Goal: Task Accomplishment & Management: Manage account settings

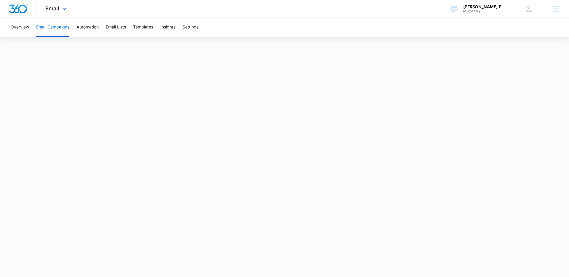
click at [428, 17] on div "Email Apps Reputation Websites Forms CRM Email Social Payments POS Content Ads …" at bounding box center [284, 9] width 569 height 18
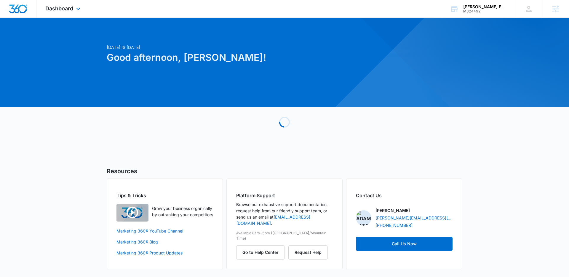
click at [79, 13] on div "Dashboard Apps Reputation Websites Forms CRM Email Social Payments POS Content …" at bounding box center [63, 8] width 54 height 17
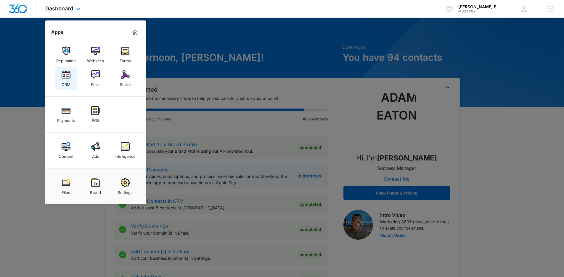
click at [67, 77] on img at bounding box center [66, 74] width 9 height 9
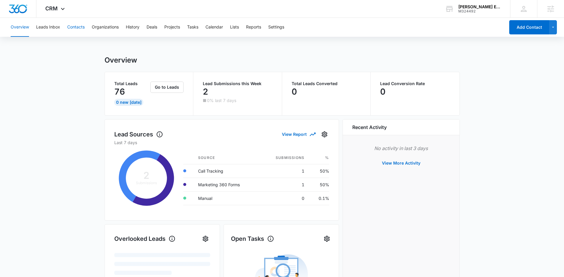
click at [73, 27] on button "Contacts" at bounding box center [75, 27] width 17 height 19
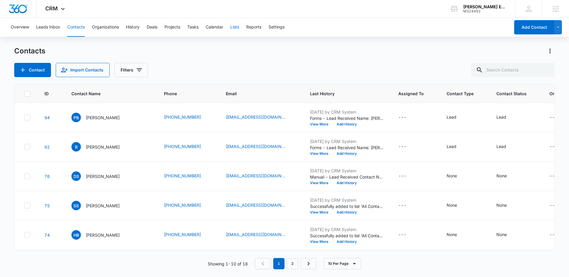
click at [235, 27] on button "Lists" at bounding box center [234, 27] width 9 height 19
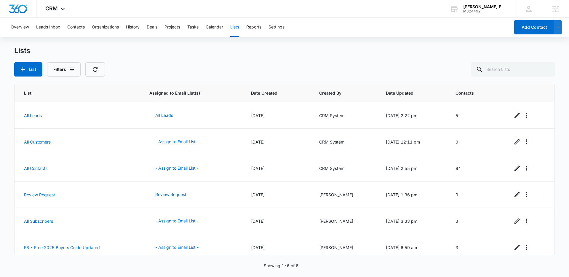
click at [188, 62] on div "Lists List Filters" at bounding box center [284, 61] width 540 height 30
click at [65, 10] on icon at bounding box center [62, 10] width 7 height 7
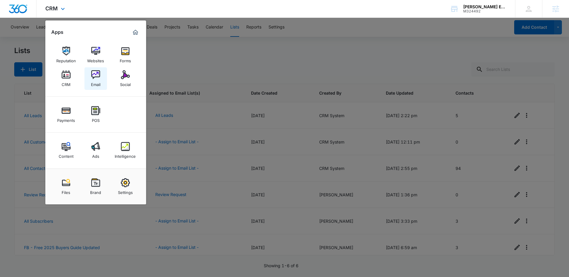
click at [99, 77] on img at bounding box center [95, 74] width 9 height 9
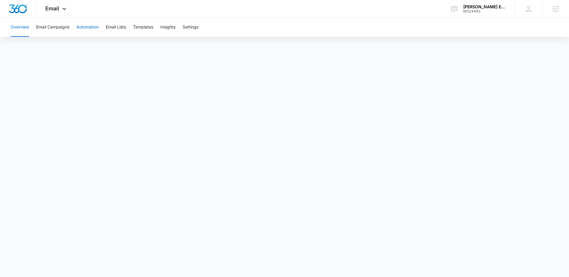
click at [97, 26] on button "Automation" at bounding box center [87, 27] width 22 height 19
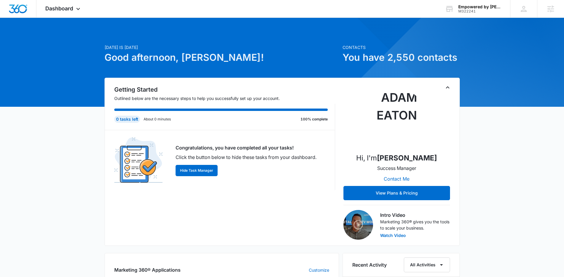
click at [89, 66] on div "Today is Monday, October 6th Good afternoon, Adam! Contacts You have 2,550 cont…" at bounding box center [282, 278] width 564 height 506
click at [73, 11] on span "Dashboard" at bounding box center [59, 8] width 28 height 6
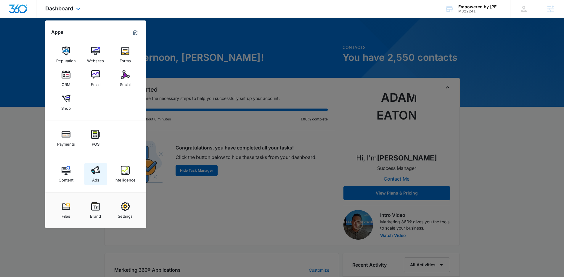
click at [93, 170] on img at bounding box center [95, 170] width 9 height 9
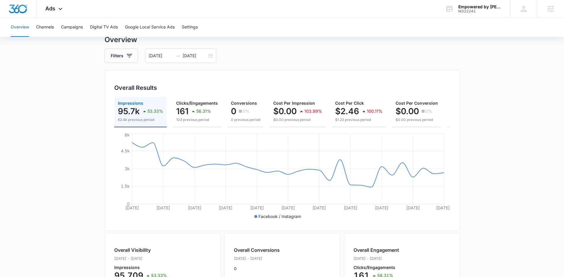
scroll to position [27, 0]
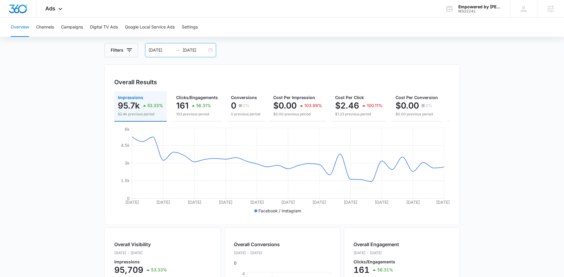
click at [177, 50] on icon "swap-right" at bounding box center [178, 50] width 5 height 5
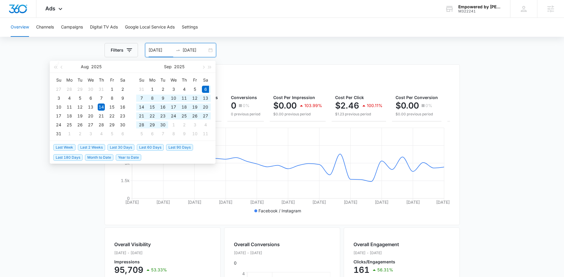
click at [128, 145] on span "Last 30 Days" at bounding box center [121, 147] width 27 height 7
type input "09/06/2025"
type input "10/06/2025"
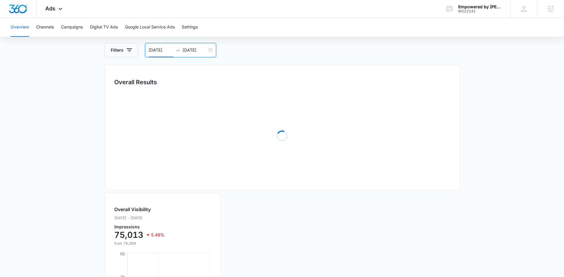
click at [86, 151] on main "Overview Filters 09/06/2025 10/06/2025 Overall Results Loading Overall Visibili…" at bounding box center [282, 224] width 564 height 390
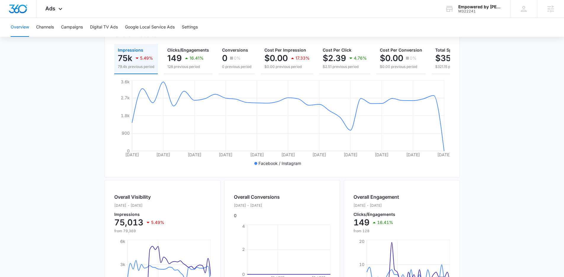
scroll to position [0, 0]
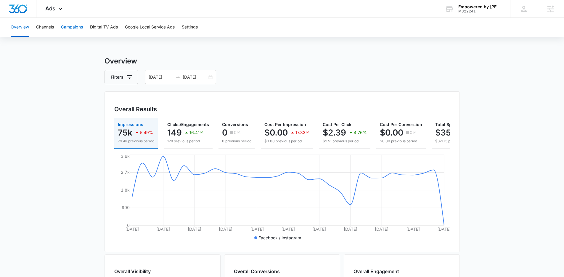
click at [79, 26] on button "Campaigns" at bounding box center [72, 27] width 22 height 19
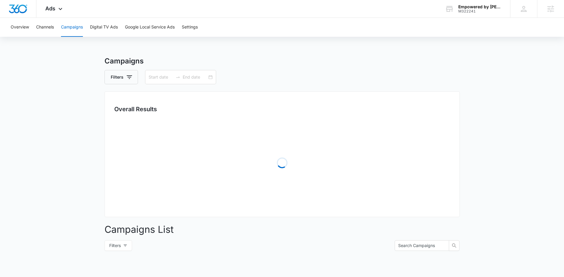
type input "09/06/2025"
type input "10/06/2025"
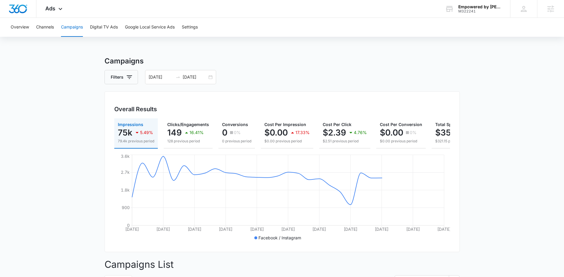
click at [77, 143] on main "Campaigns Filters 09/06/2025 10/06/2025 Overall Results Impressions 75k 5.49% 7…" at bounding box center [282, 227] width 564 height 342
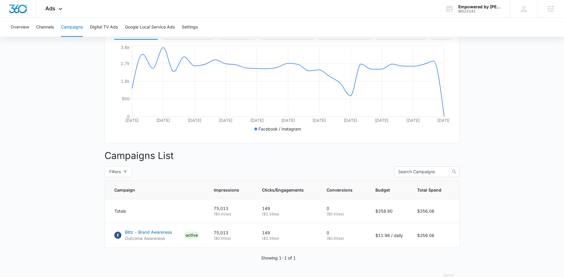
scroll to position [126, 0]
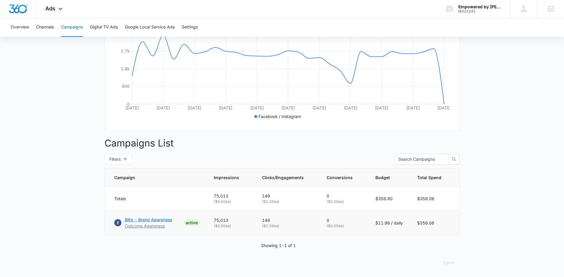
click at [138, 217] on p "Blitz - Brand Awareness" at bounding box center [148, 219] width 47 height 6
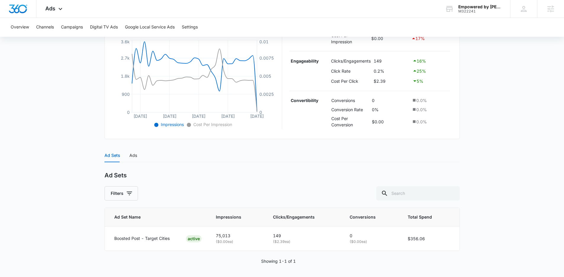
scroll to position [134, 0]
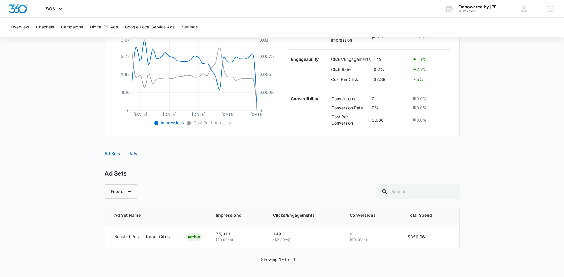
click at [135, 150] on div "Ads" at bounding box center [133, 153] width 8 height 7
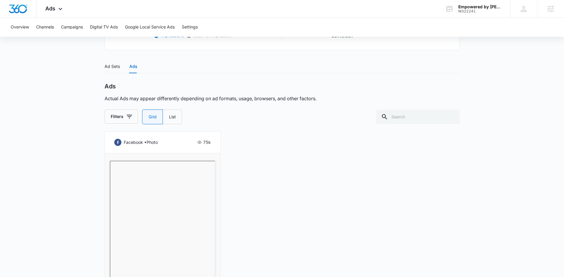
scroll to position [264, 0]
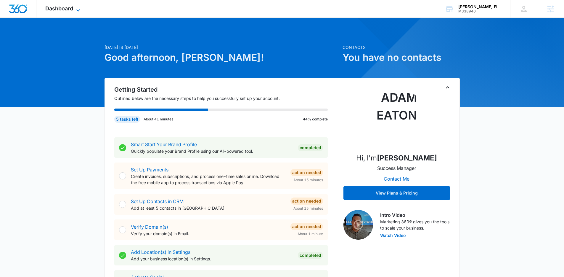
click at [78, 7] on icon at bounding box center [78, 10] width 7 height 7
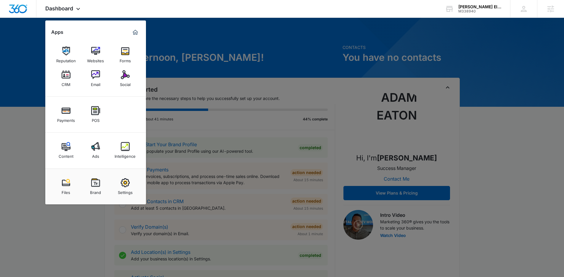
click at [123, 72] on img at bounding box center [125, 74] width 9 height 9
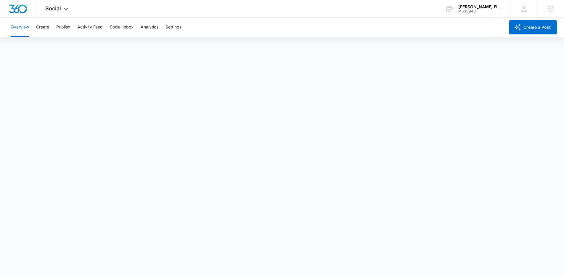
click at [51, 26] on div "Overview Create Publish Activity Feed Social Inbox Analytics Settings" at bounding box center [256, 27] width 498 height 19
click at [46, 25] on button "Create" at bounding box center [42, 27] width 13 height 19
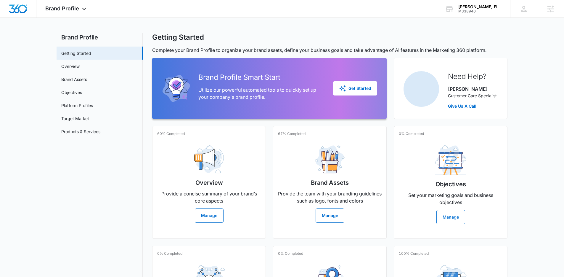
scroll to position [9, 0]
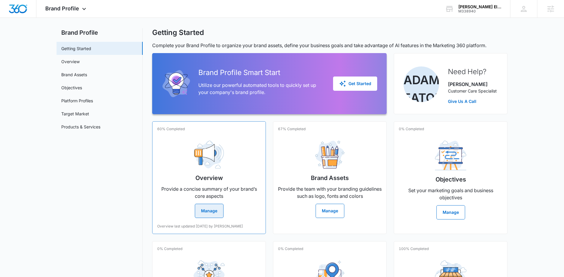
click at [222, 158] on img at bounding box center [209, 154] width 30 height 28
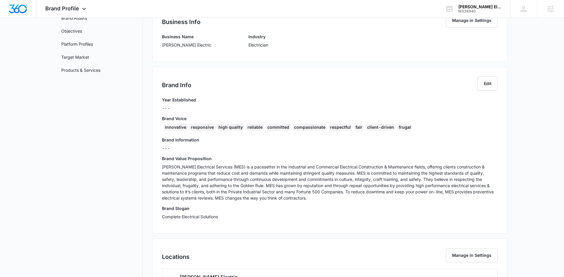
scroll to position [62, 0]
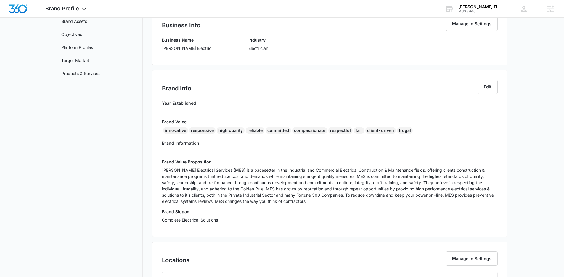
click at [399, 94] on div "Brand Info Edit" at bounding box center [330, 90] width 336 height 20
drag, startPoint x: 482, startPoint y: 85, endPoint x: 466, endPoint y: 93, distance: 18.2
click at [482, 85] on button "Edit" at bounding box center [488, 87] width 20 height 14
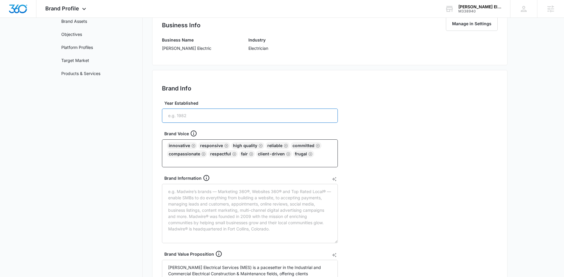
click at [259, 114] on input "Year Established" at bounding box center [250, 115] width 176 height 14
type input "2"
type textarea "[PERSON_NAME] Electrical Services (MES) is a pacesetter in the Industrial and C…"
type input "20"
type textarea "[PERSON_NAME] Electrical Services (MES) is a pacesetter in the Industrial and C…"
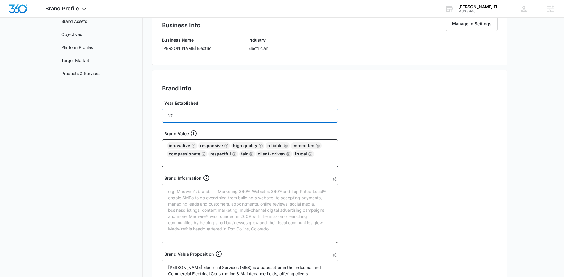
type input "201"
type textarea "[PERSON_NAME] Electrical Services (MES) is a pacesetter in the Industrial and C…"
type input "2011"
type textarea "[PERSON_NAME] Electrical Services (MES) is a pacesetter in the Industrial and C…"
type input "2011"
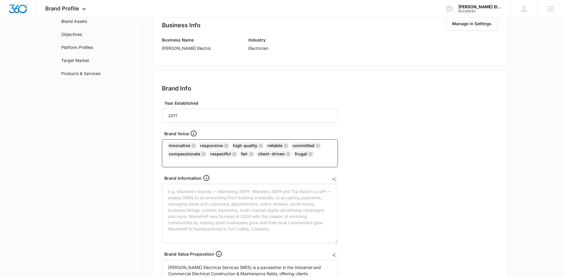
click at [135, 145] on nav "Brand Profile Getting Started Overview Brand Assets Objectives Platform Profile…" at bounding box center [100, 240] width 86 height 531
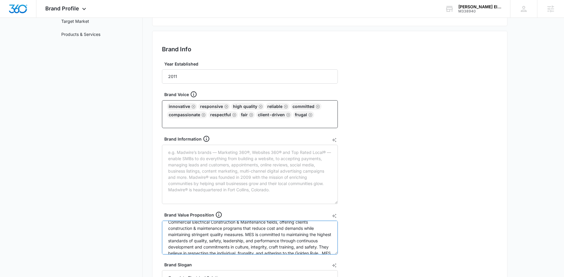
scroll to position [0, 0]
drag, startPoint x: 248, startPoint y: 235, endPoint x: 137, endPoint y: 217, distance: 112.3
click at [137, 217] on div "Brand Profile Getting Started Overview Brand Assets Objectives Platform Profile…" at bounding box center [282, 201] width 451 height 531
type textarea "MES is committed to maintaining the highest standards of quality, safety, leade…"
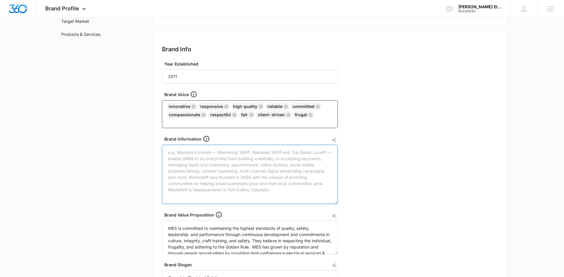
click at [210, 156] on textarea "Brand Information" at bounding box center [250, 174] width 176 height 59
paste textarea "[PERSON_NAME] Electrical Services (MES) is a pacesetter in the Industrial and C…"
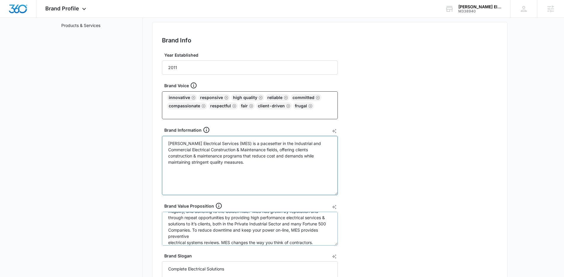
scroll to position [31, 0]
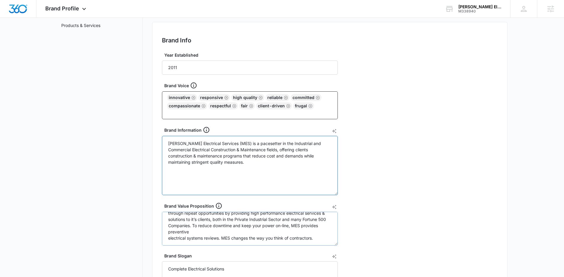
type textarea "[PERSON_NAME] Electrical Services (MES) is a pacesetter in the Industrial and C…"
click at [170, 238] on textarea "MES is committed to maintaining the highest standards of quality, safety, leade…" at bounding box center [250, 229] width 176 height 34
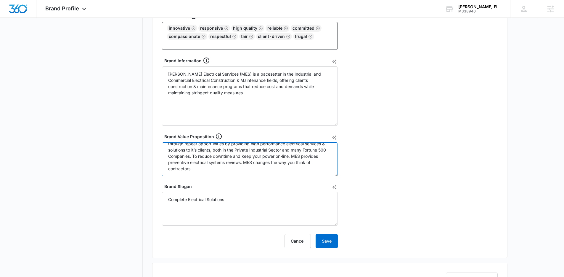
scroll to position [186, 0]
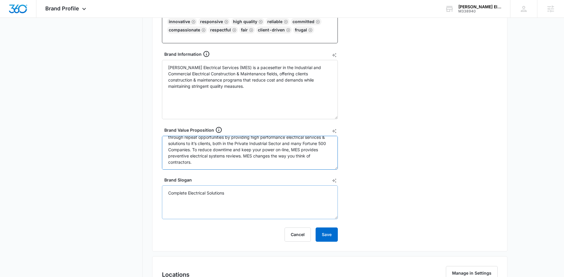
type textarea "MES is committed to maintaining the highest standards of quality, safety, leade…"
click at [194, 211] on textarea "Complete Electrical Solutions" at bounding box center [250, 202] width 176 height 34
click at [225, 193] on textarea "Complete Electrical Solutions" at bounding box center [250, 202] width 176 height 34
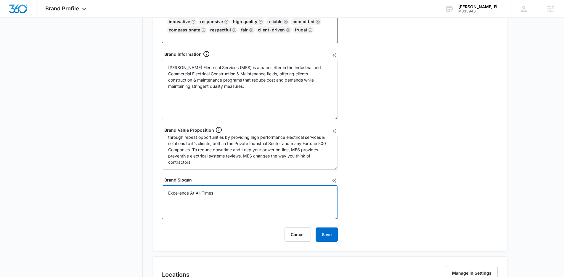
type textarea "Excellence At All Times"
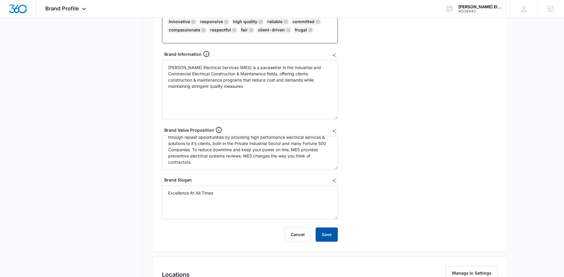
click at [329, 233] on button "Save" at bounding box center [327, 234] width 22 height 14
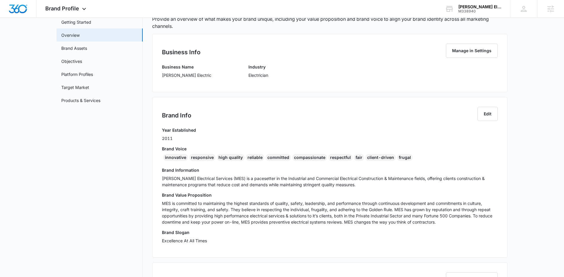
scroll to position [31, 0]
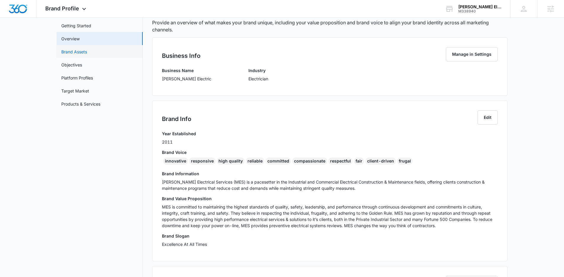
click at [86, 52] on link "Brand Assets" at bounding box center [74, 52] width 26 height 6
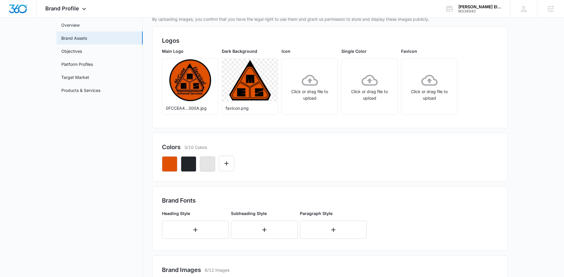
scroll to position [11, 0]
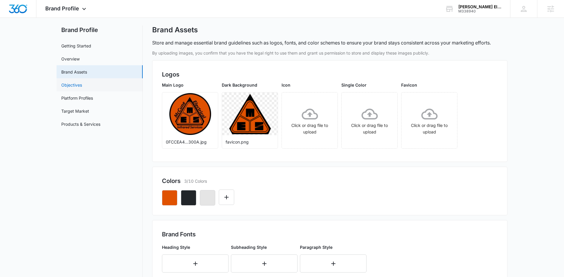
click at [82, 85] on link "Objectives" at bounding box center [71, 85] width 21 height 6
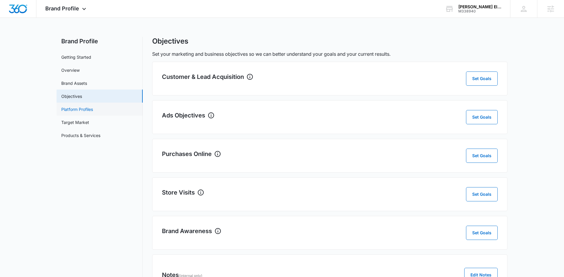
click at [89, 111] on link "Platform Profiles" at bounding box center [77, 109] width 32 height 6
